Goal: Navigation & Orientation: Find specific page/section

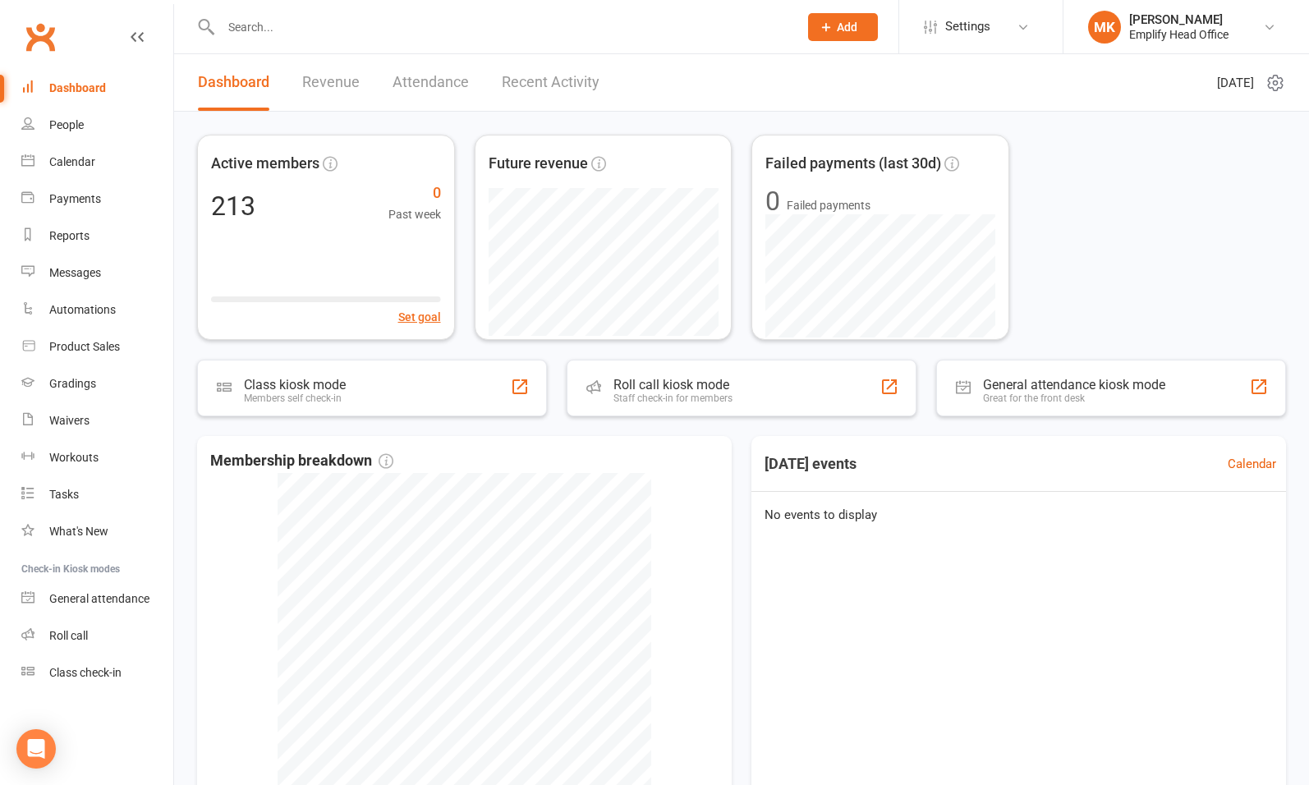
click at [1079, 217] on div "Active members 213 0 Past week Set goal Future revenue Failed payments (last 30…" at bounding box center [741, 237] width 1089 height 205
click at [1249, 30] on link "MK [PERSON_NAME] Emplify Head Office" at bounding box center [1186, 27] width 196 height 33
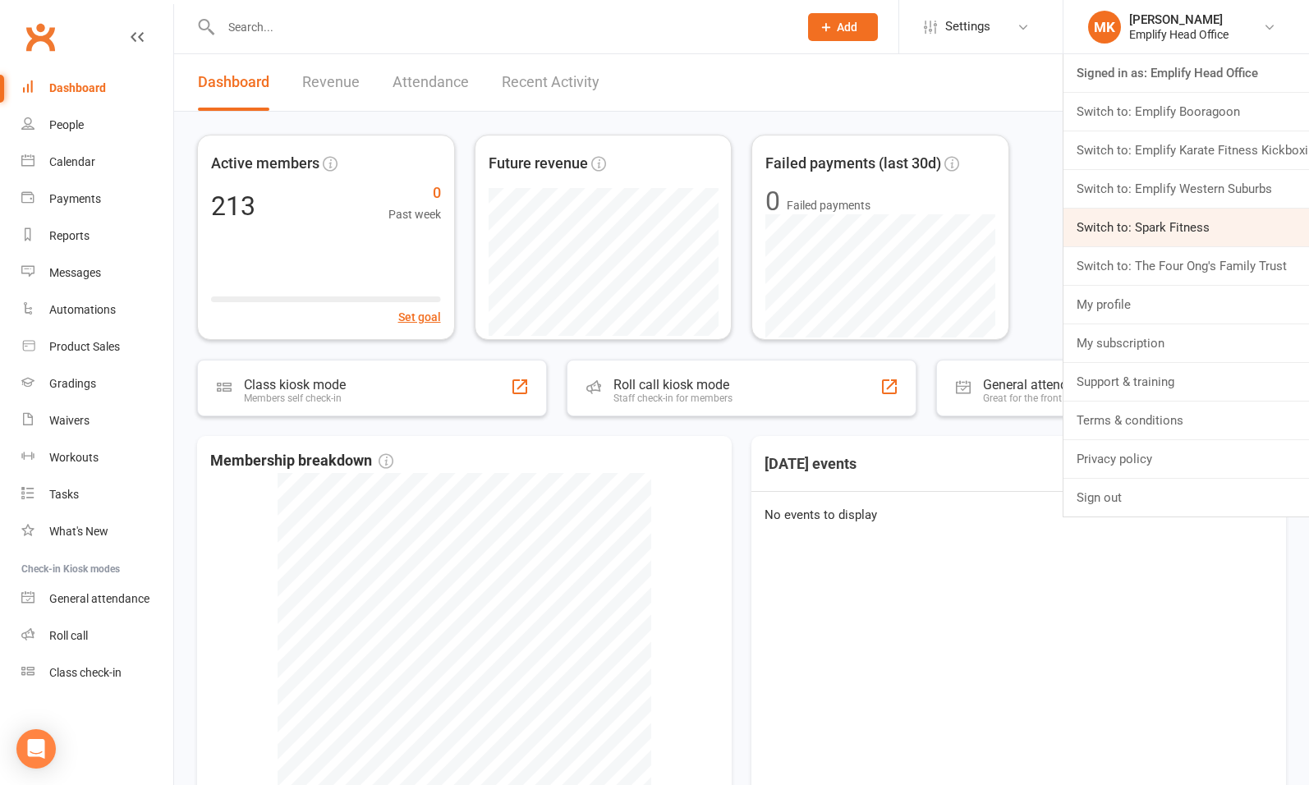
click at [1176, 232] on link "Switch to: Spark Fitness" at bounding box center [1187, 228] width 246 height 38
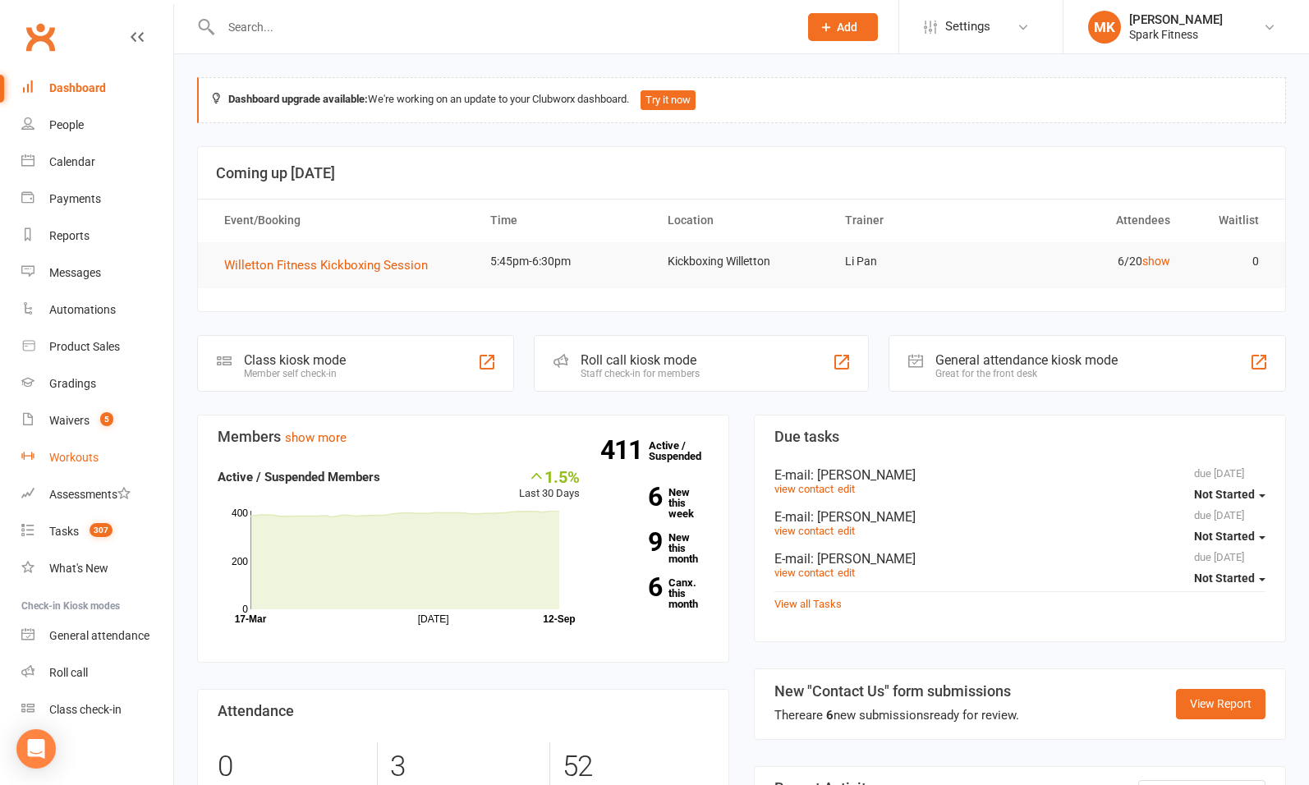
click at [67, 452] on div "Workouts" at bounding box center [73, 457] width 49 height 13
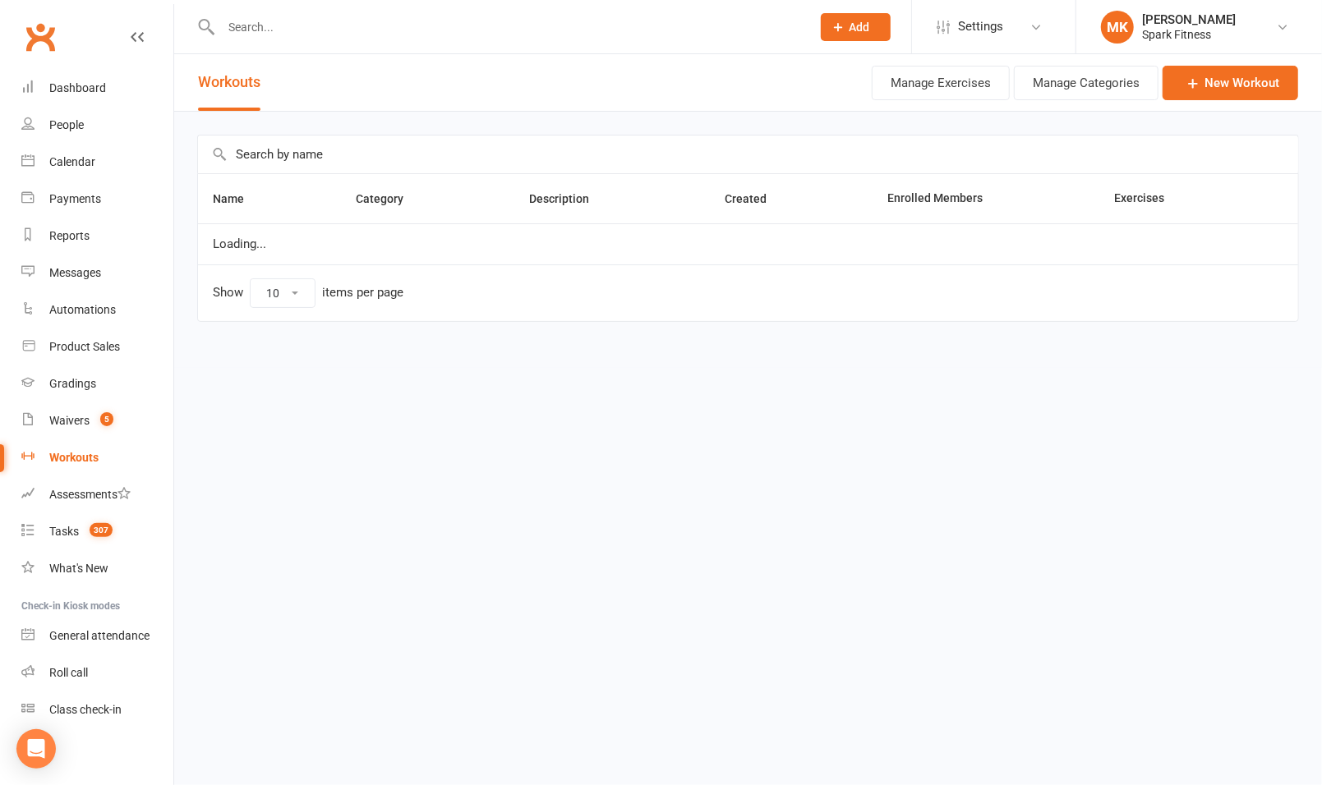
select select "50"
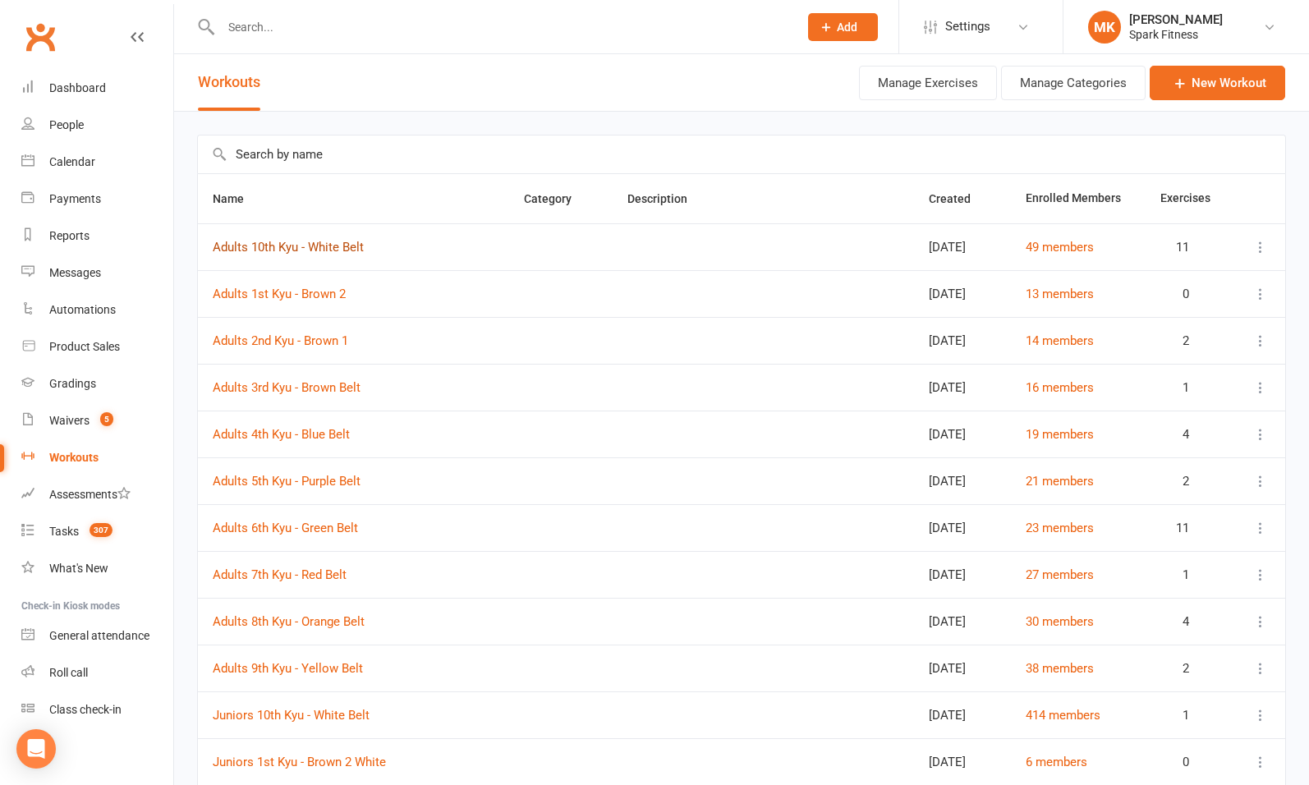
click at [301, 248] on link "Adults 10th Kyu - White Belt" at bounding box center [288, 247] width 151 height 15
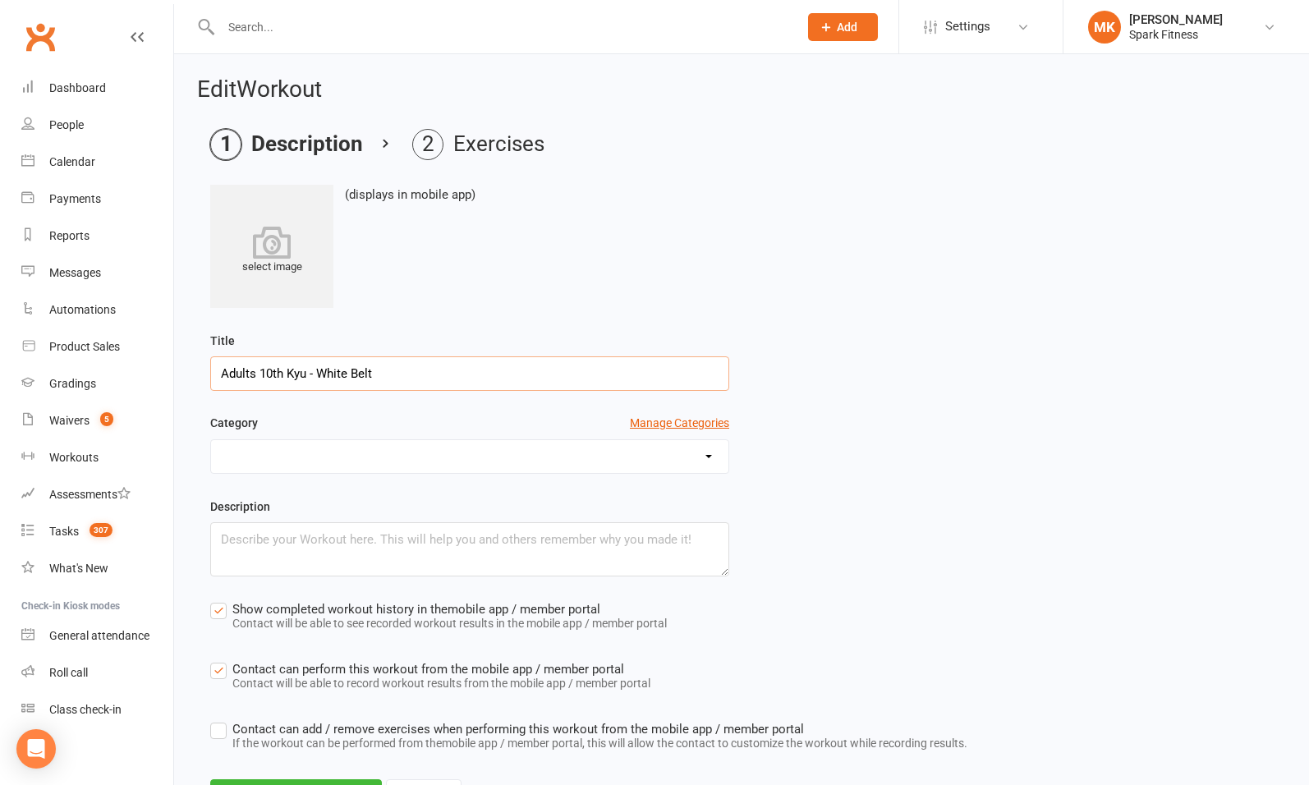
scroll to position [77, 0]
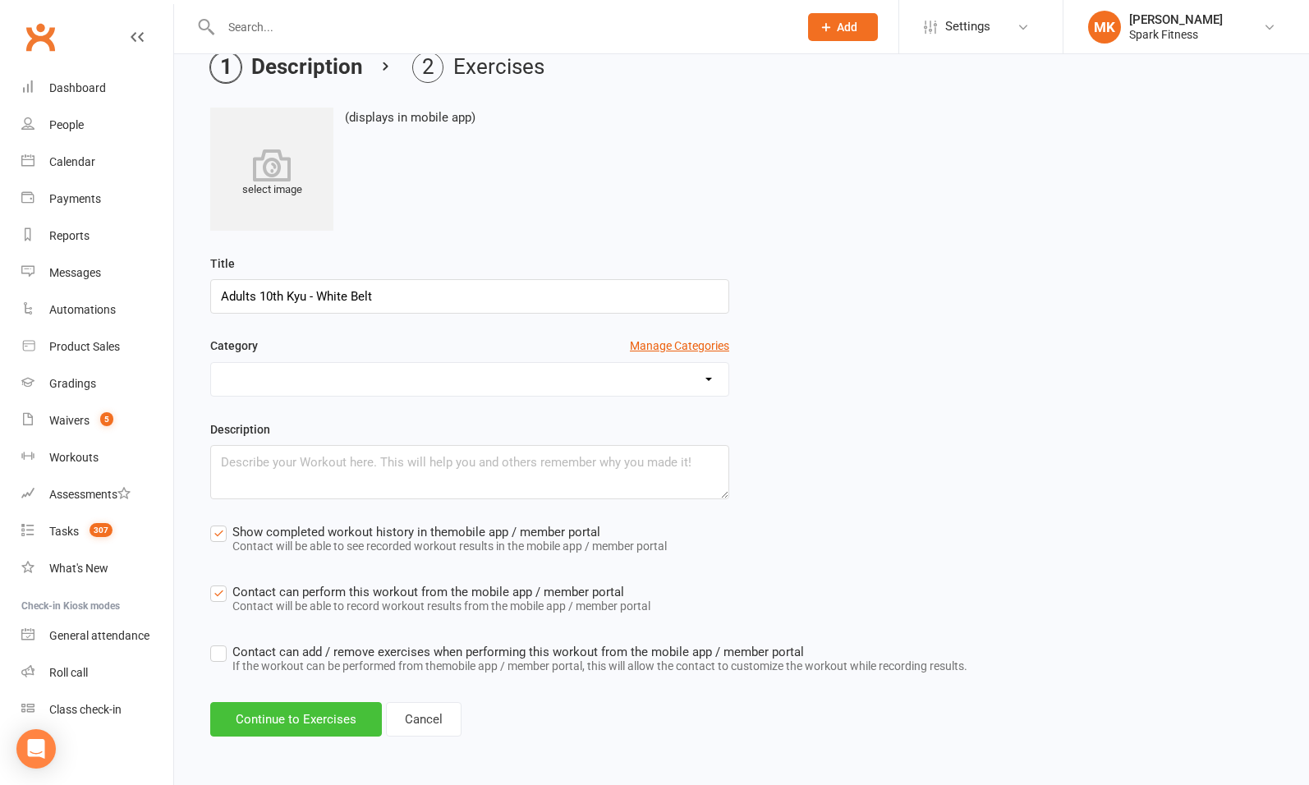
click at [249, 725] on button "Continue to Exercises" at bounding box center [296, 719] width 172 height 35
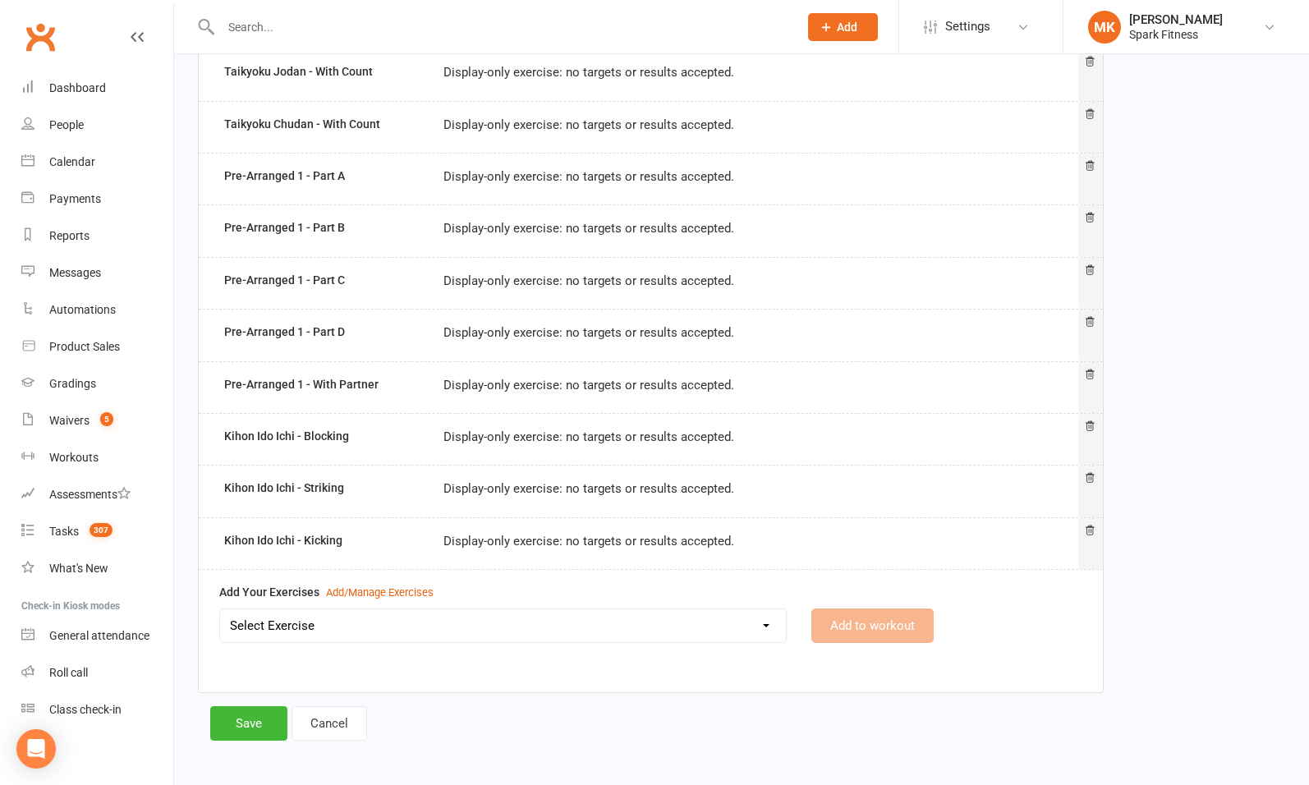
scroll to position [0, 0]
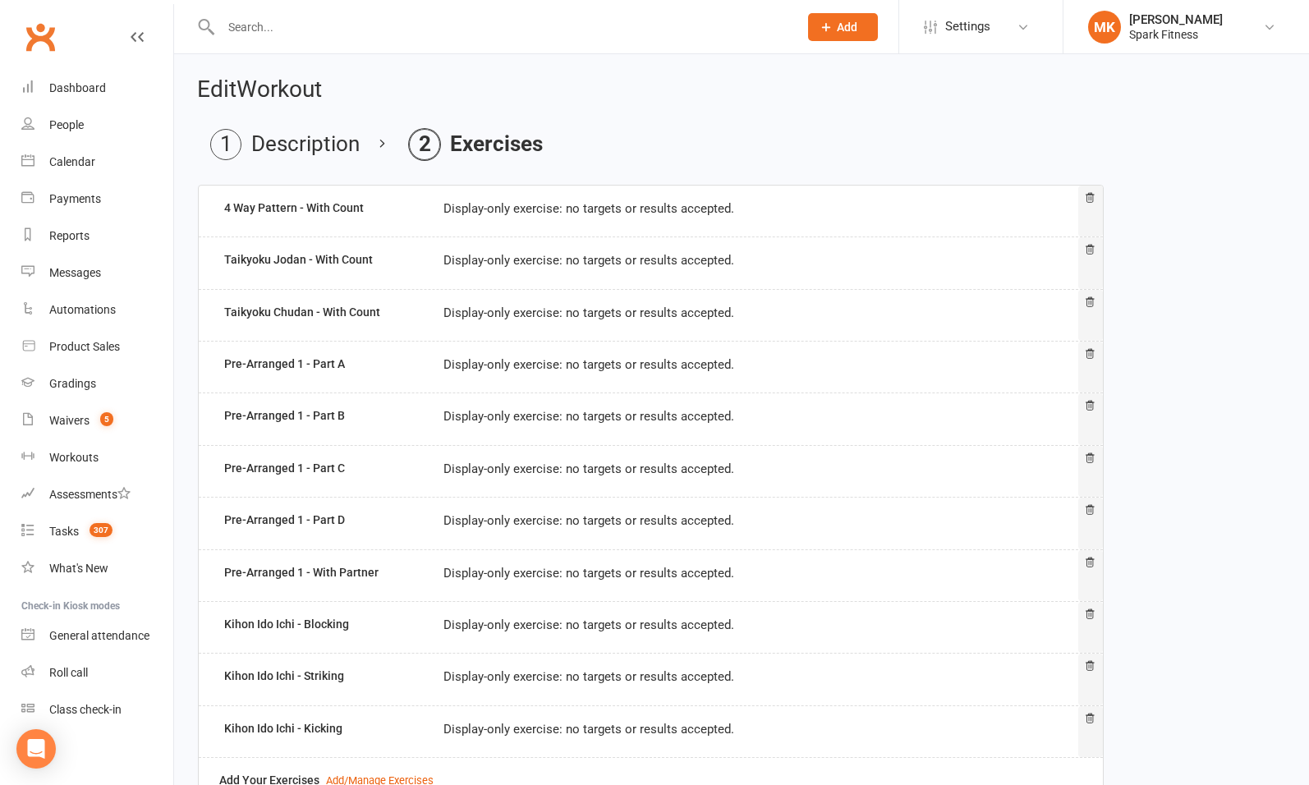
select select "50"
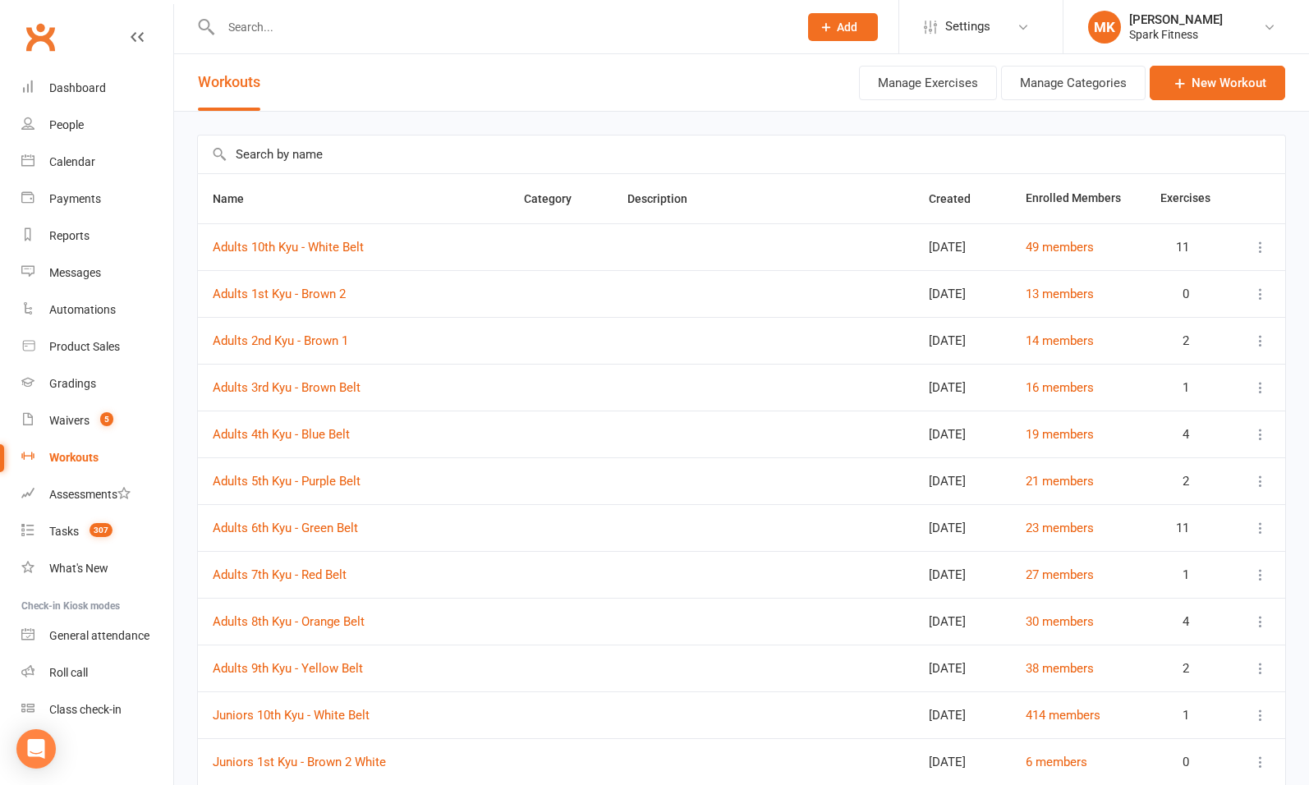
click at [94, 87] on div "Dashboard" at bounding box center [77, 87] width 57 height 13
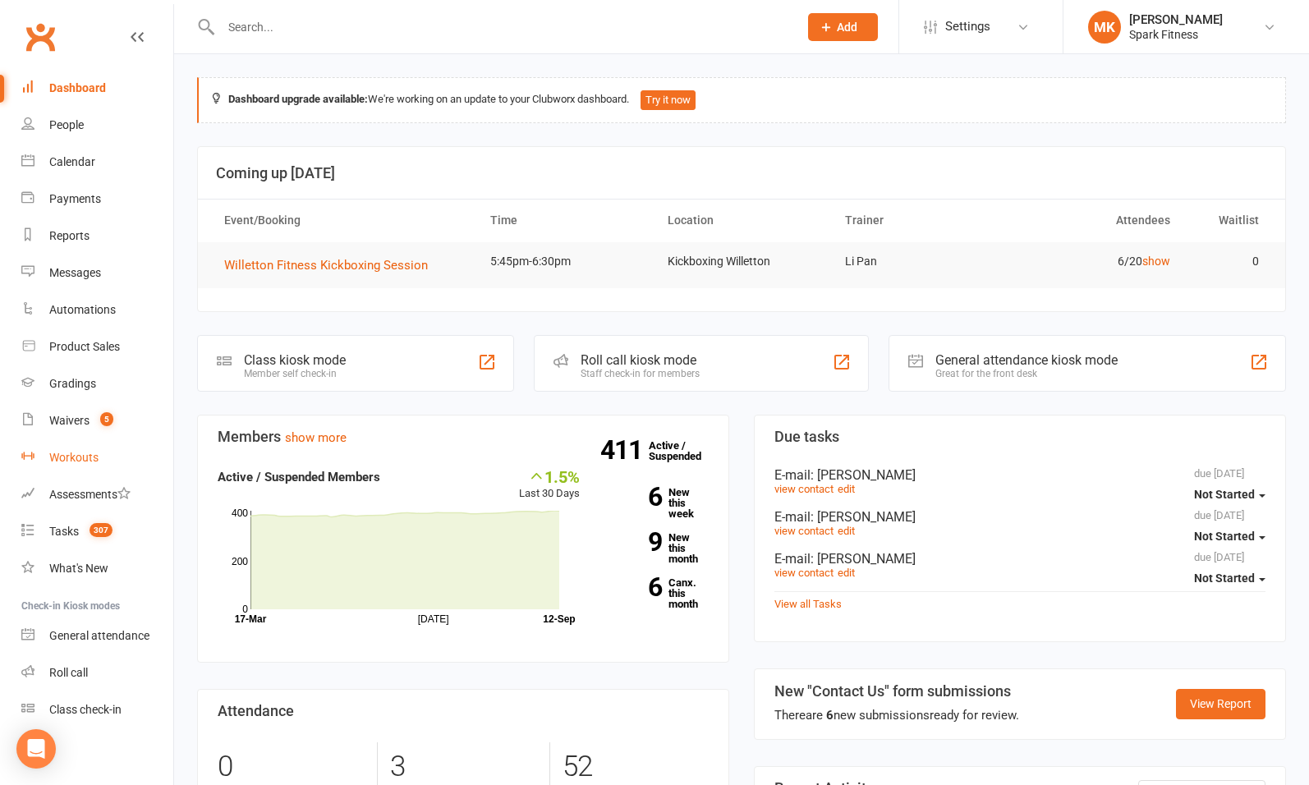
click at [67, 454] on div "Workouts" at bounding box center [73, 457] width 49 height 13
select select "50"
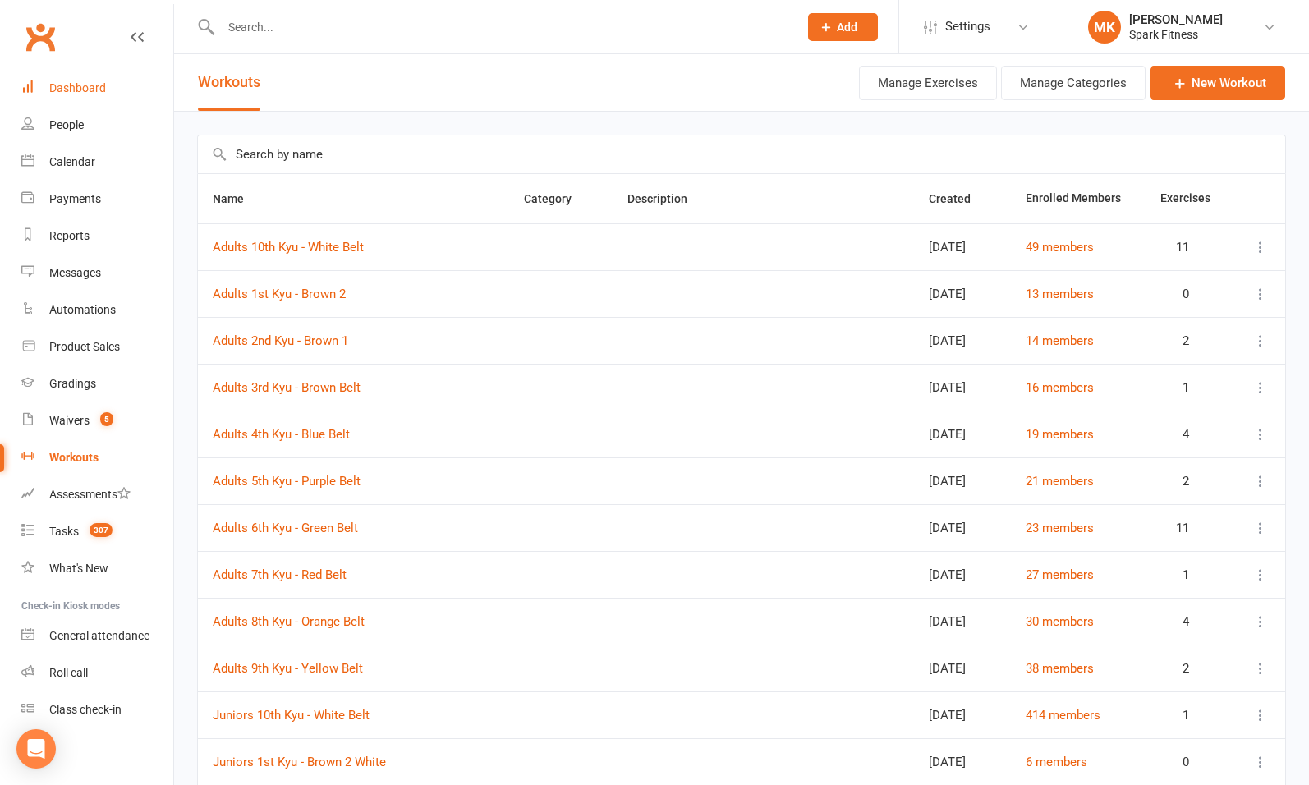
click at [70, 96] on link "Dashboard" at bounding box center [97, 88] width 152 height 37
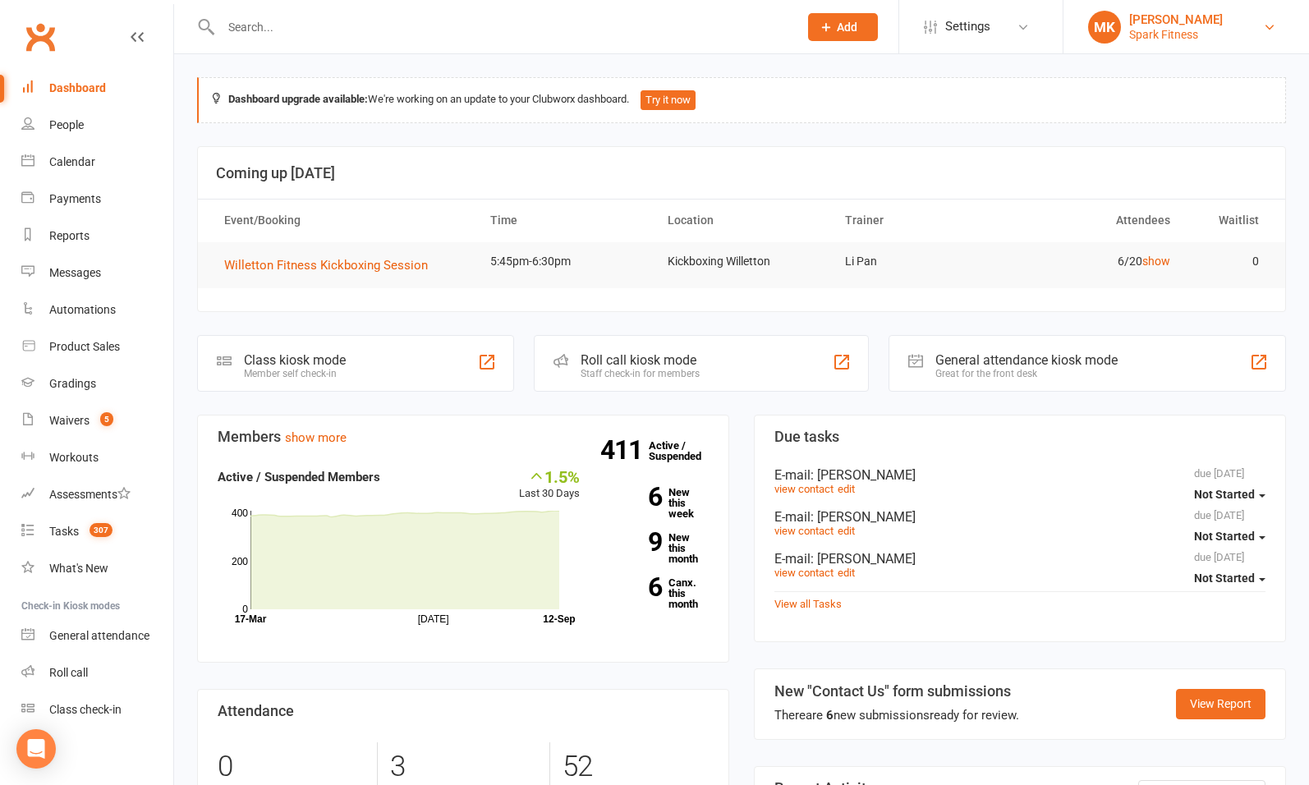
click at [1203, 28] on div "Spark Fitness" at bounding box center [1177, 34] width 94 height 15
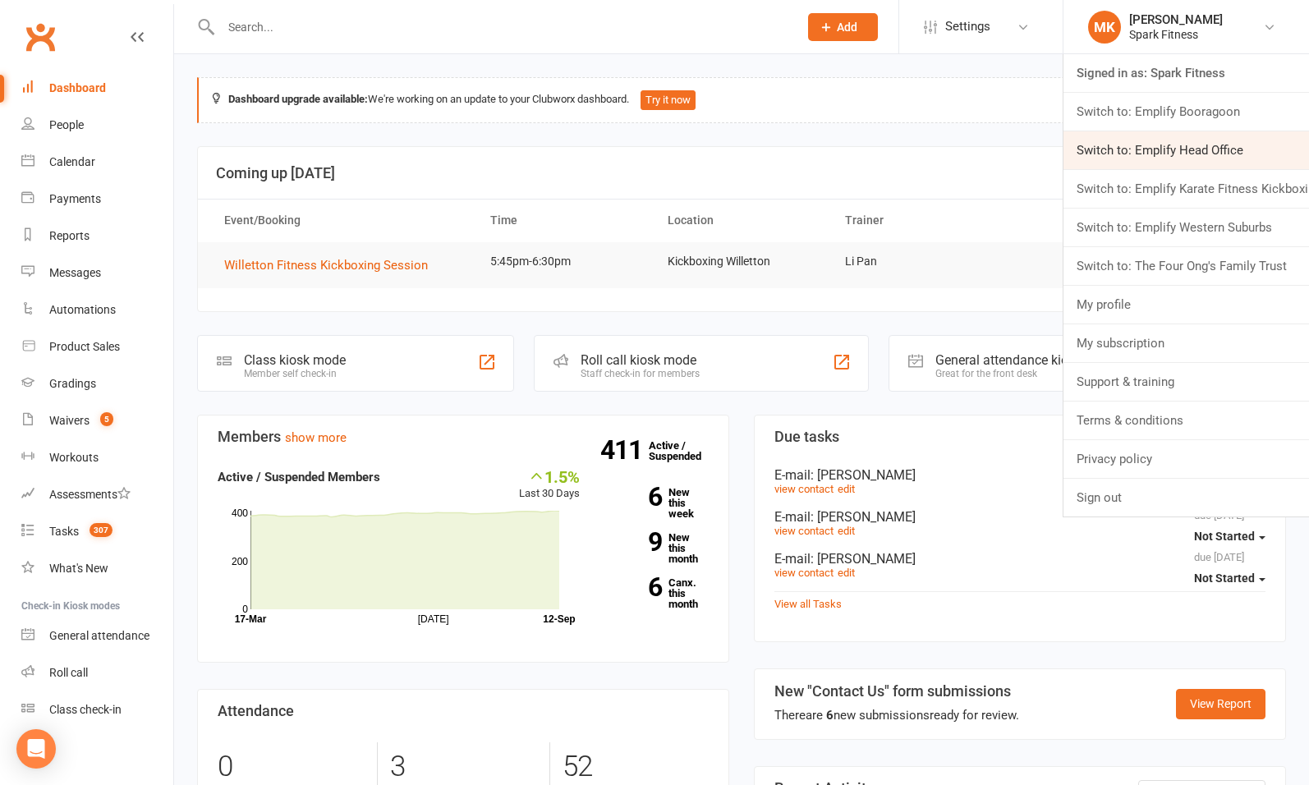
click at [1170, 159] on link "Switch to: Emplify Head Office" at bounding box center [1187, 150] width 246 height 38
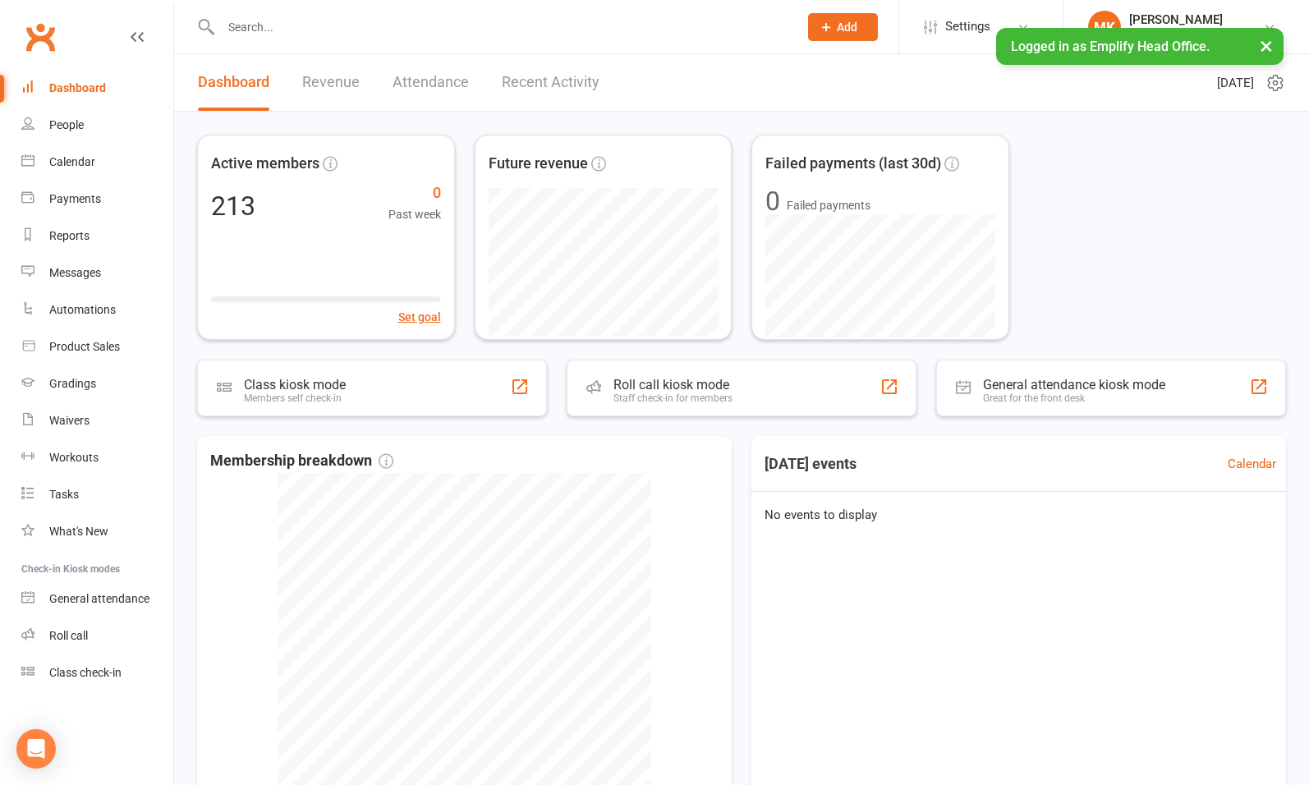
click at [1226, 204] on div "Active members 213 0 Past week Set goal Future revenue Failed payments (last 30…" at bounding box center [741, 237] width 1089 height 205
